Goal: Transaction & Acquisition: Purchase product/service

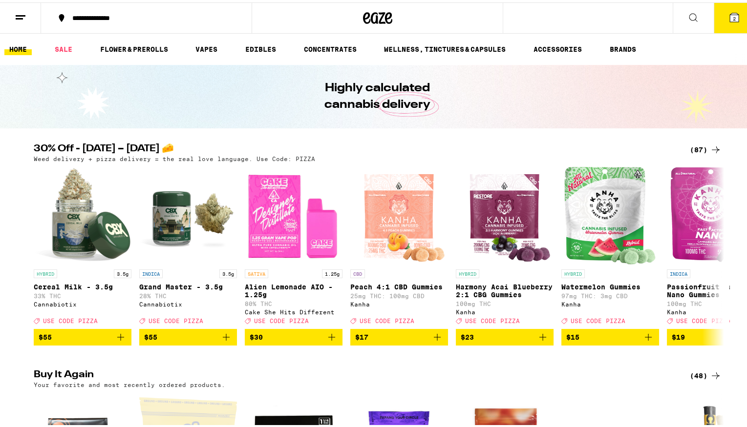
click at [726, 8] on button "2" at bounding box center [734, 15] width 41 height 30
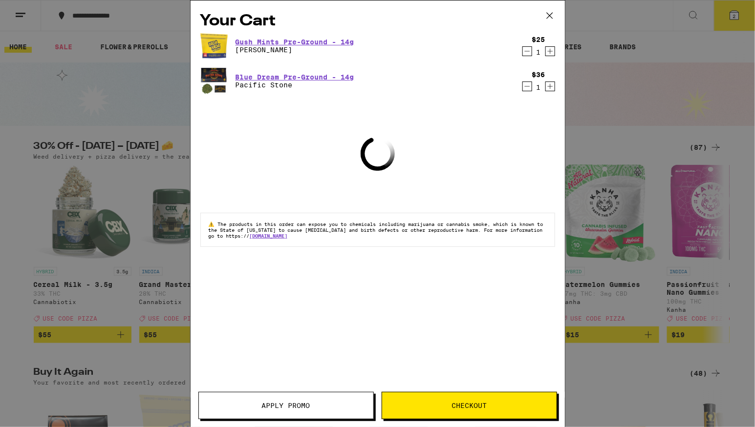
click at [418, 411] on button "Checkout" at bounding box center [468, 405] width 175 height 27
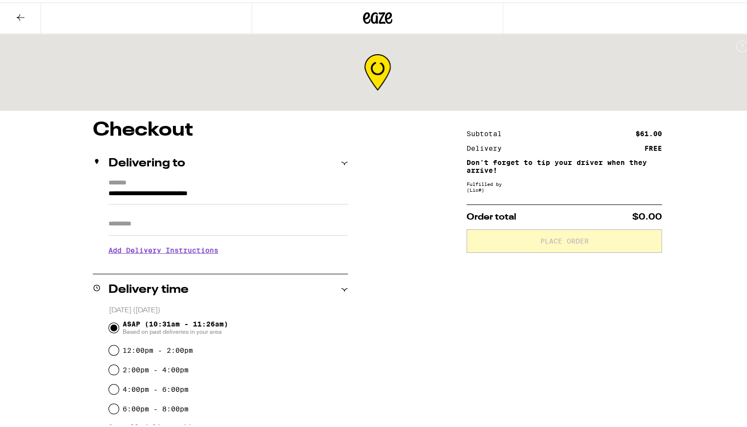
click at [131, 224] on input "Apt/Suite" at bounding box center [227, 221] width 239 height 23
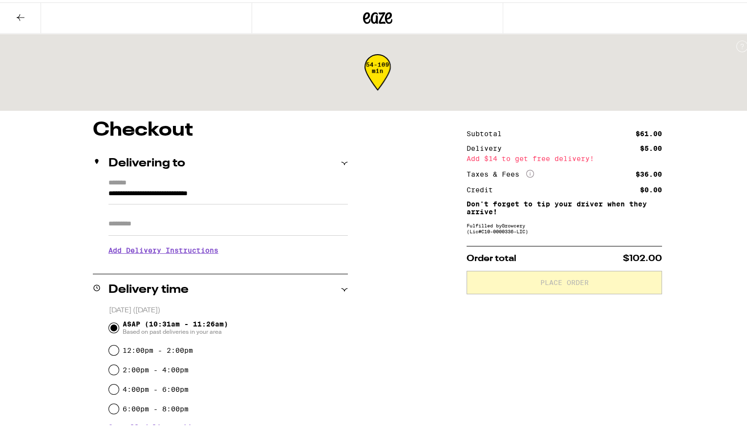
type input "*"
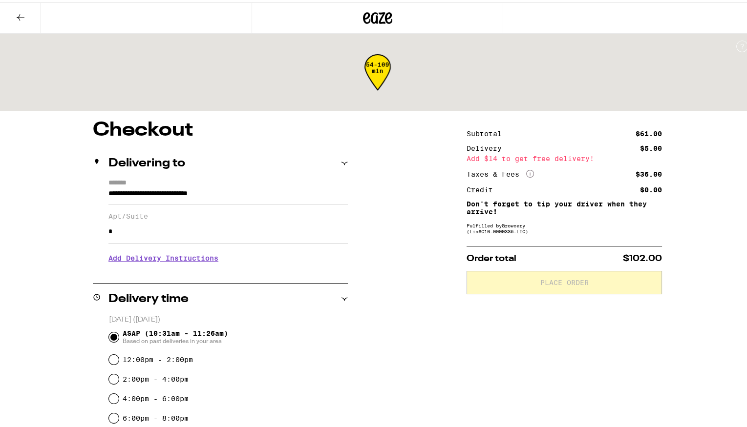
click at [164, 263] on h3 "Add Delivery Instructions" at bounding box center [227, 256] width 239 height 22
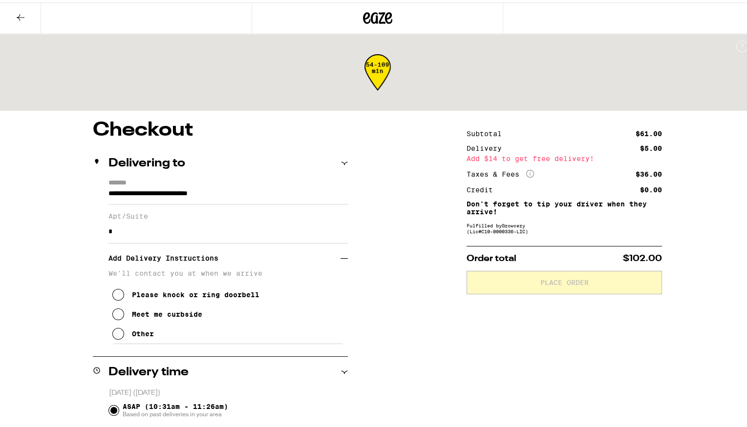
click at [119, 294] on button "Please knock or ring doorbell" at bounding box center [185, 293] width 147 height 20
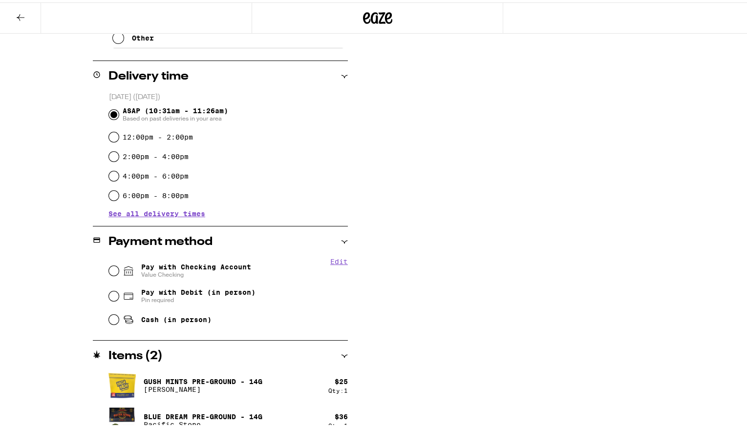
scroll to position [308, 0]
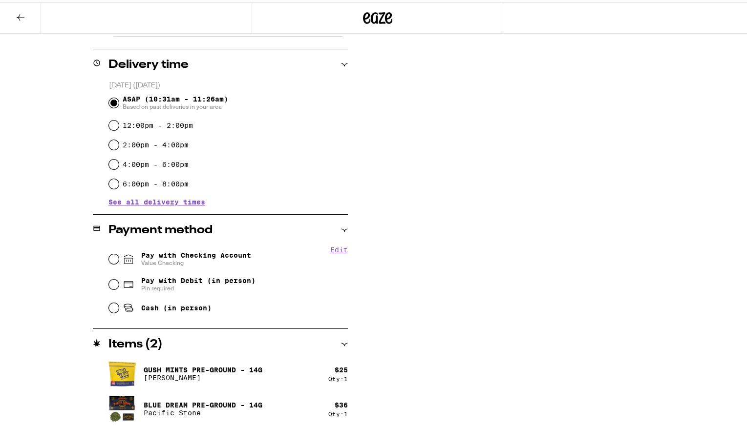
click at [123, 256] on icon at bounding box center [129, 257] width 12 height 12
click at [119, 256] on input "Pay with Checking Account Value Checking" at bounding box center [114, 257] width 10 height 10
radio input "true"
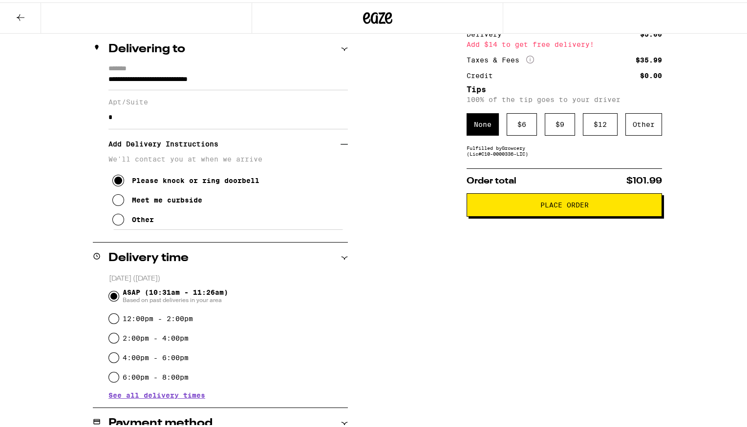
scroll to position [0, 0]
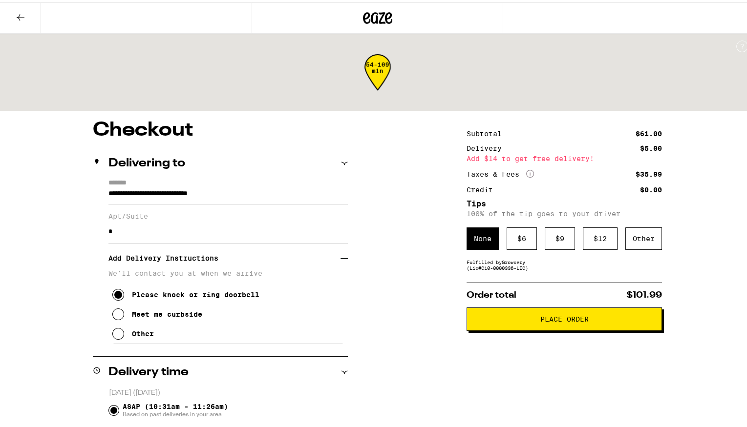
click at [511, 316] on span "Place Order" at bounding box center [564, 317] width 179 height 7
